Goal: Task Accomplishment & Management: Use online tool/utility

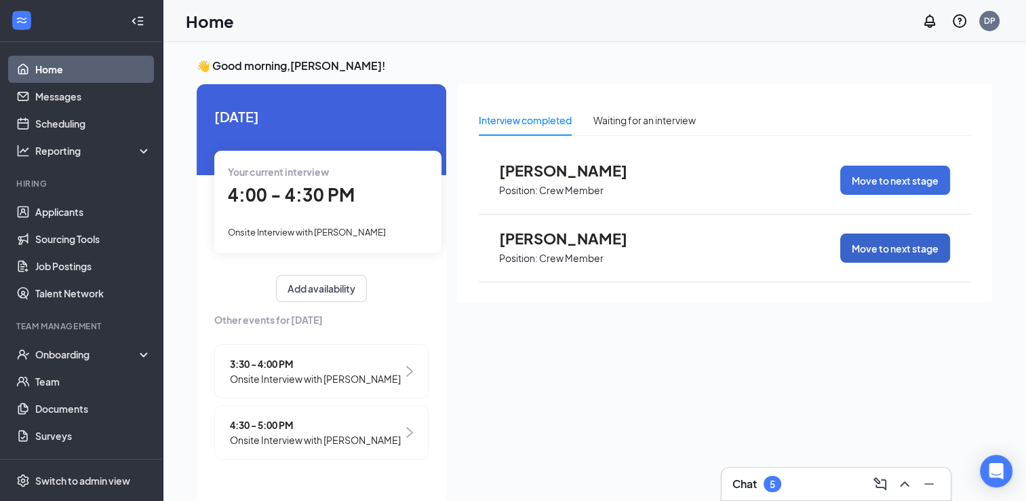
click at [880, 243] on button "Move to next stage" at bounding box center [895, 247] width 110 height 29
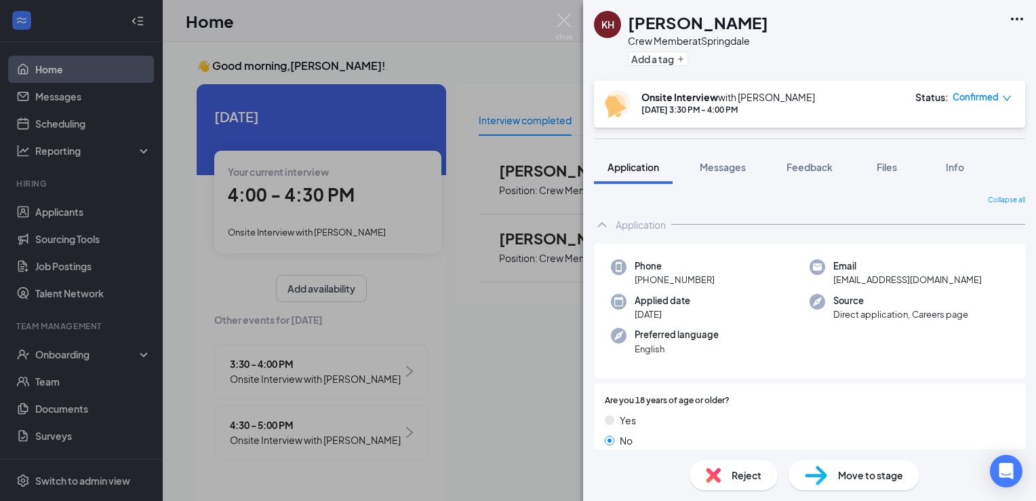
click at [868, 479] on span "Move to stage" at bounding box center [870, 474] width 65 height 15
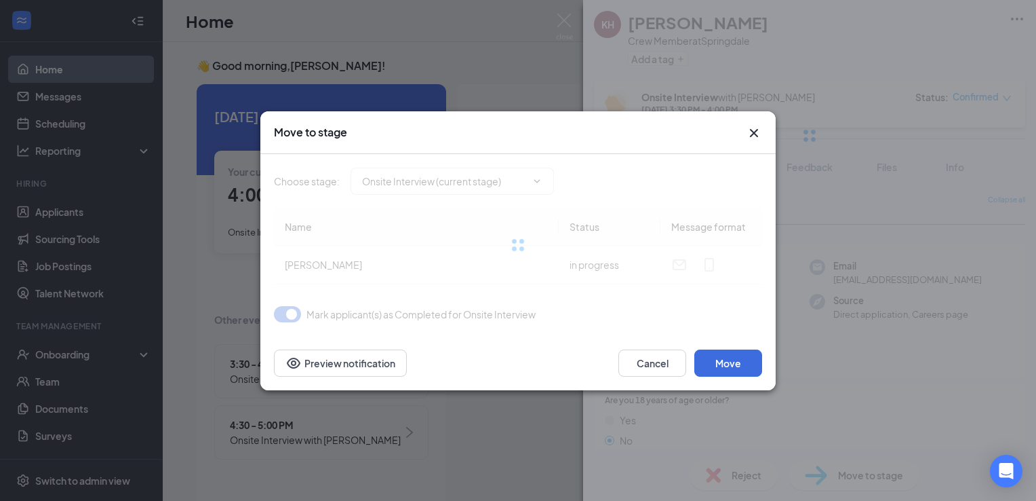
type input "Offer Stage (next stage)"
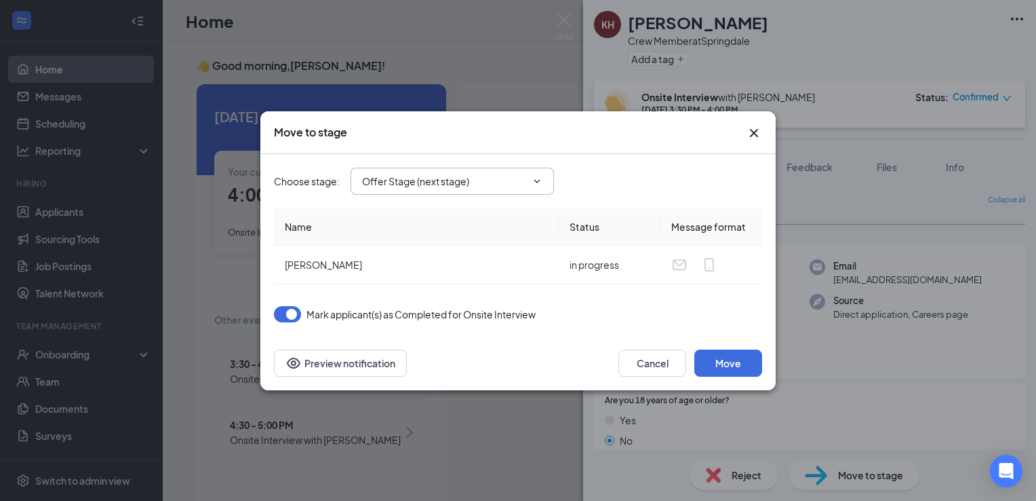
click at [501, 187] on input "Offer Stage (next stage)" at bounding box center [444, 181] width 164 height 15
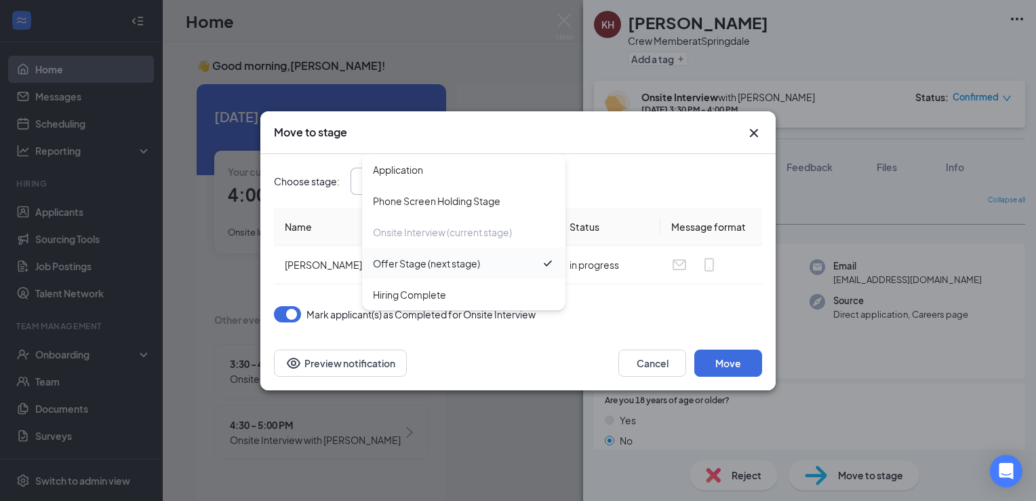
click at [501, 265] on div "Offer Stage (next stage)" at bounding box center [457, 263] width 168 height 15
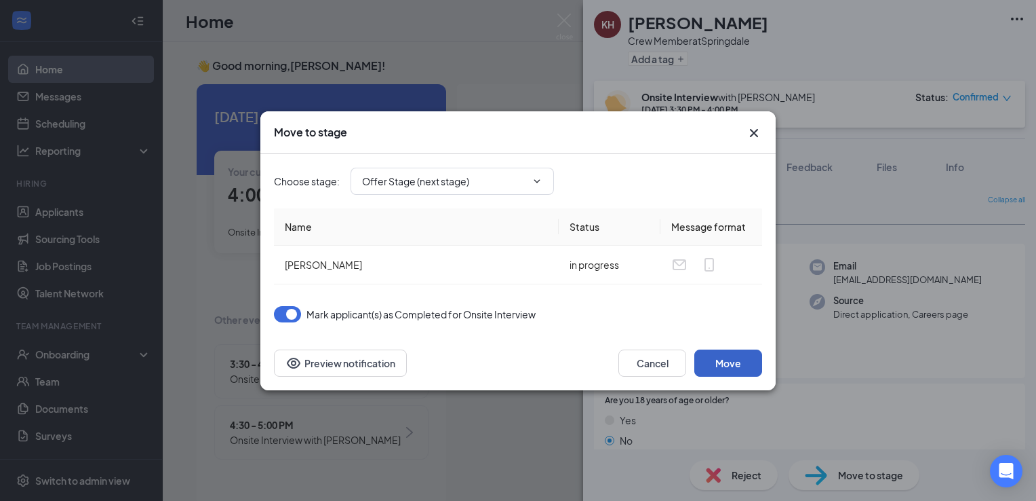
click at [732, 362] on button "Move" at bounding box center [729, 362] width 68 height 27
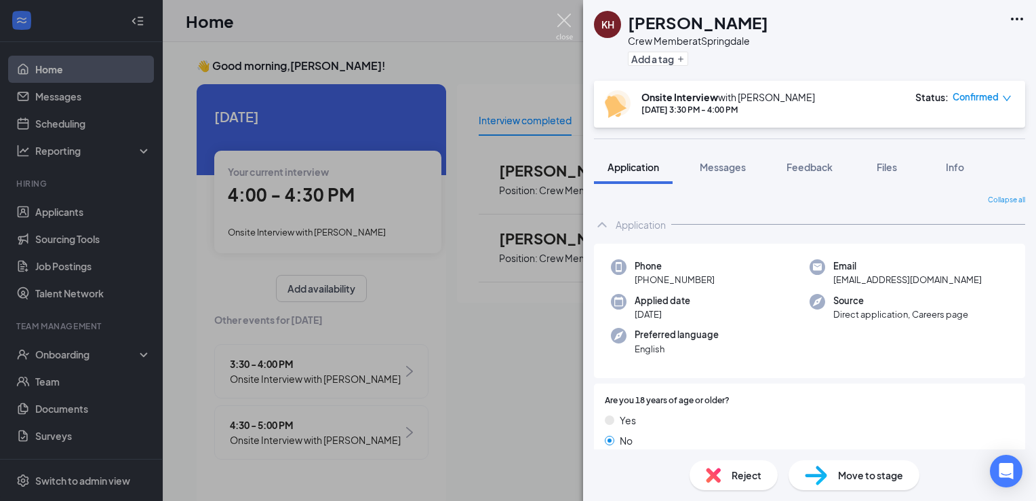
drag, startPoint x: 568, startPoint y: 25, endPoint x: 566, endPoint y: 18, distance: 7.7
click at [567, 25] on img at bounding box center [564, 27] width 17 height 26
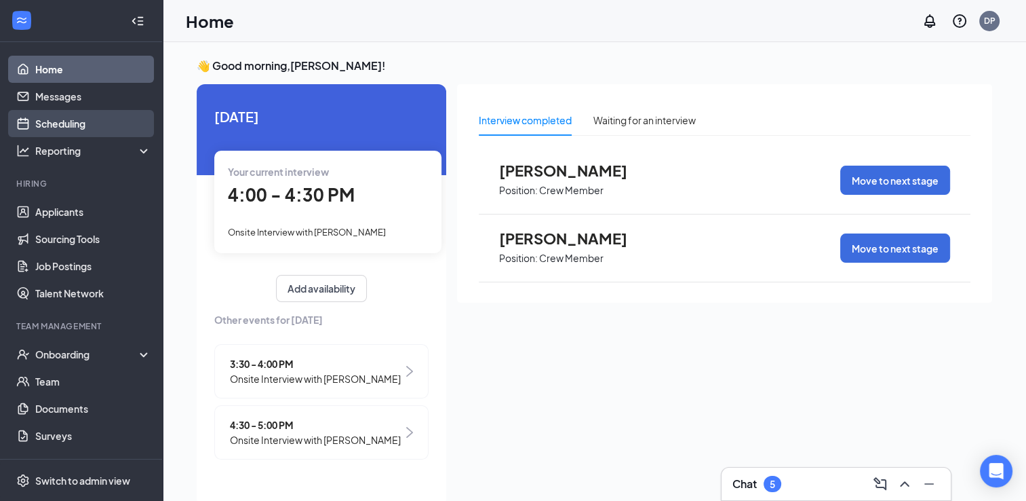
click at [65, 118] on link "Scheduling" at bounding box center [93, 123] width 116 height 27
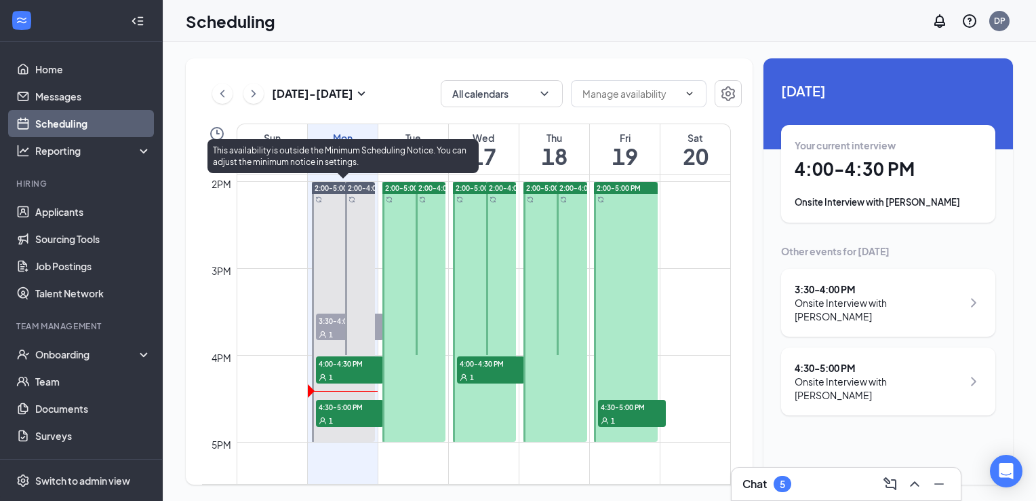
scroll to position [1277, 0]
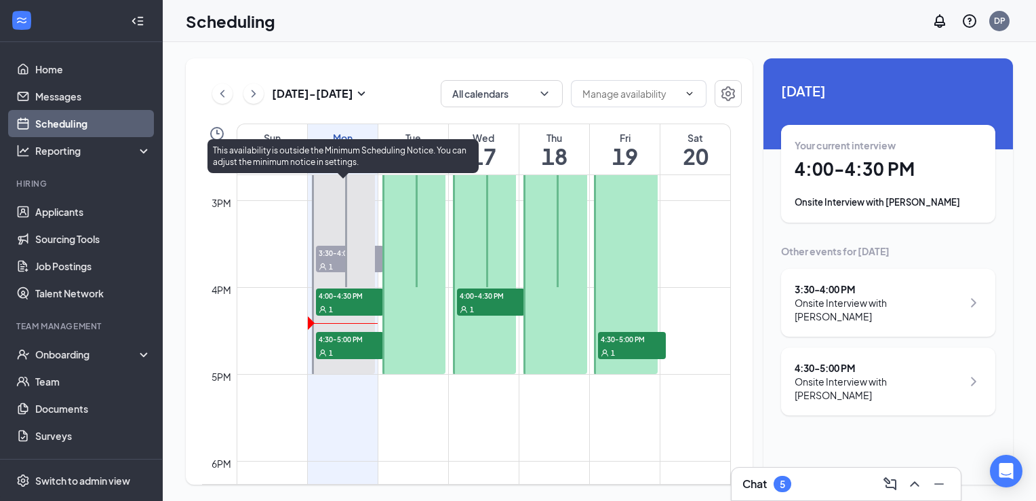
click at [324, 259] on div "1" at bounding box center [350, 266] width 68 height 14
